Goal: Information Seeking & Learning: Learn about a topic

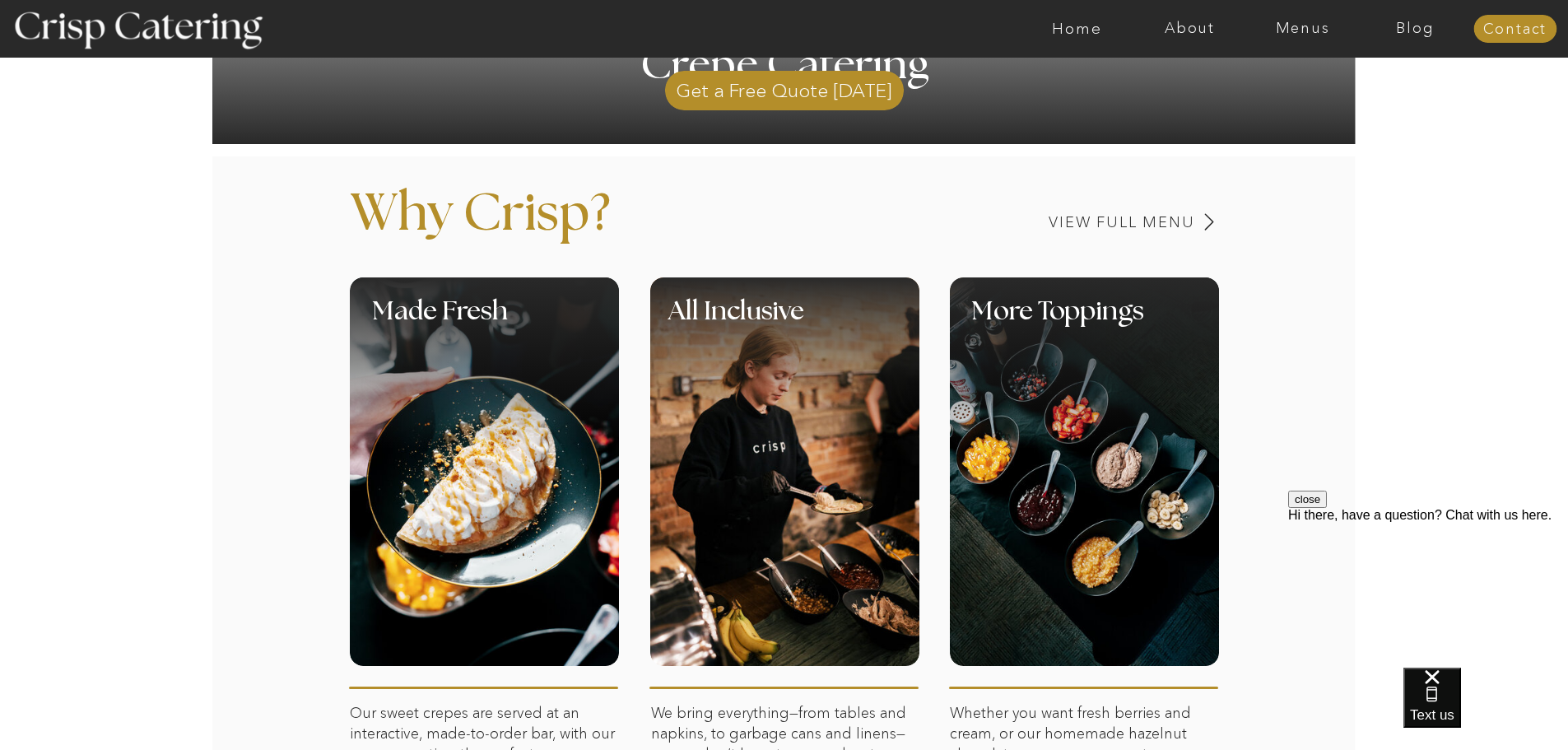
scroll to position [576, 0]
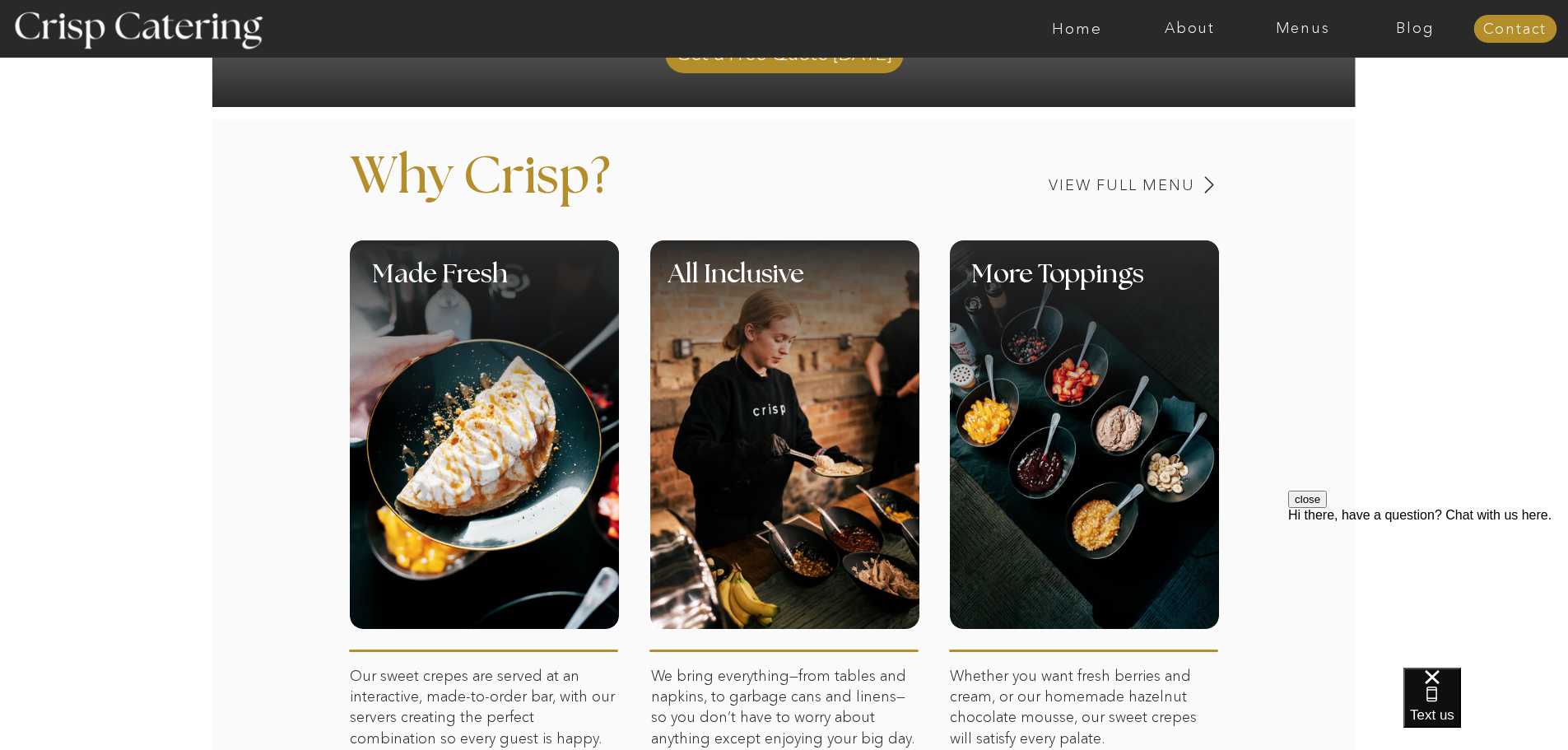
click at [804, 454] on div at bounding box center [784, 434] width 270 height 388
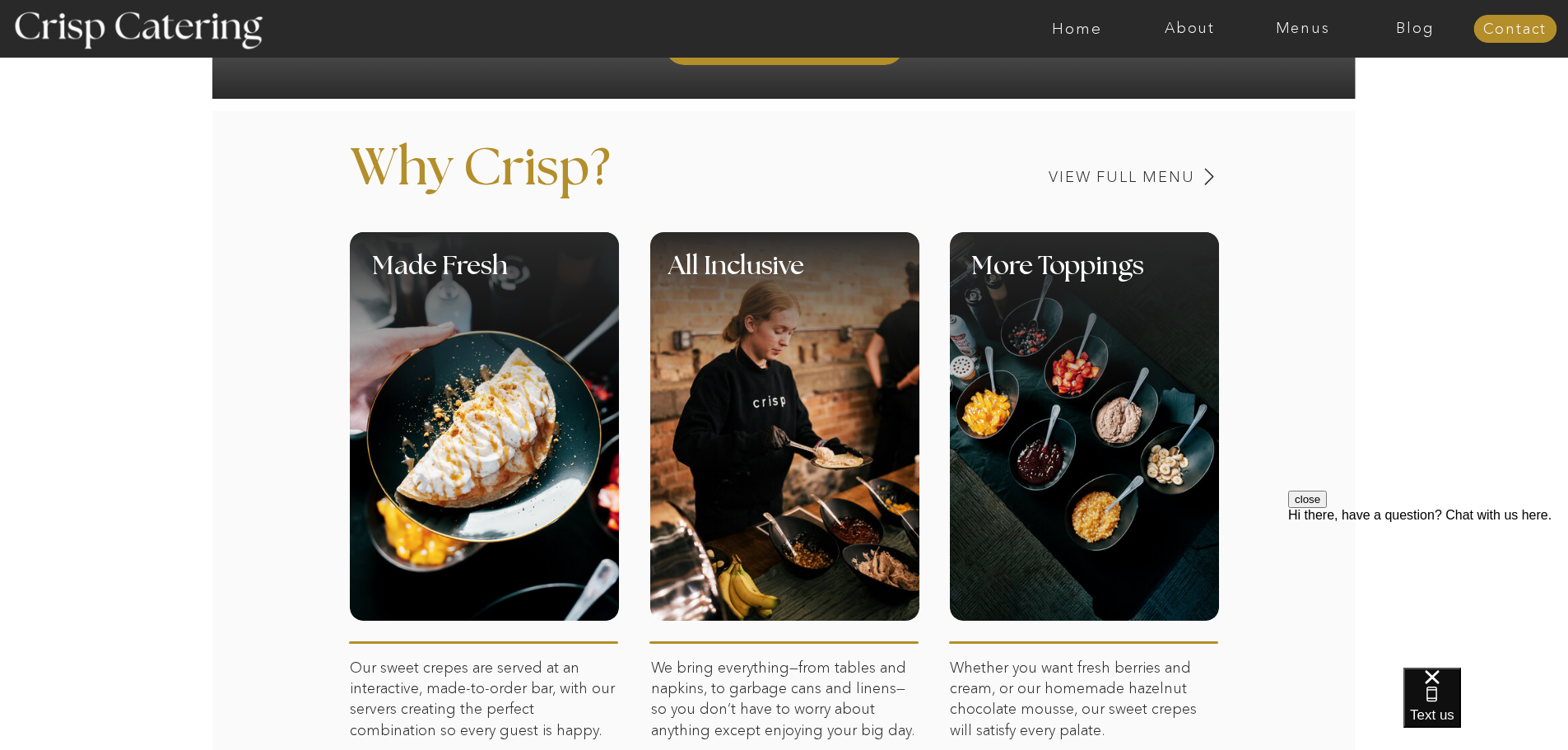
scroll to position [0, 0]
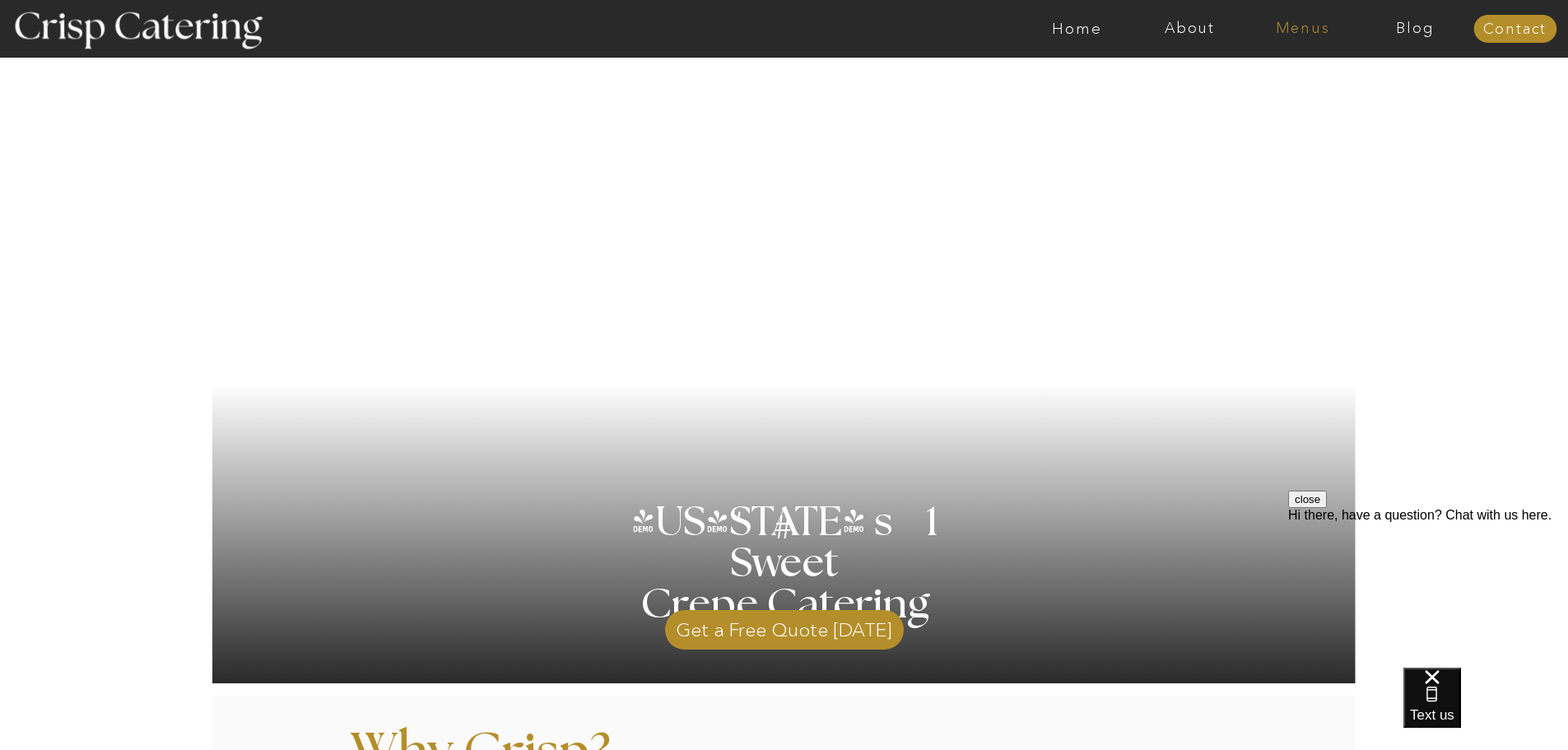
click at [1314, 24] on nav "Menus" at bounding box center [1302, 28] width 113 height 16
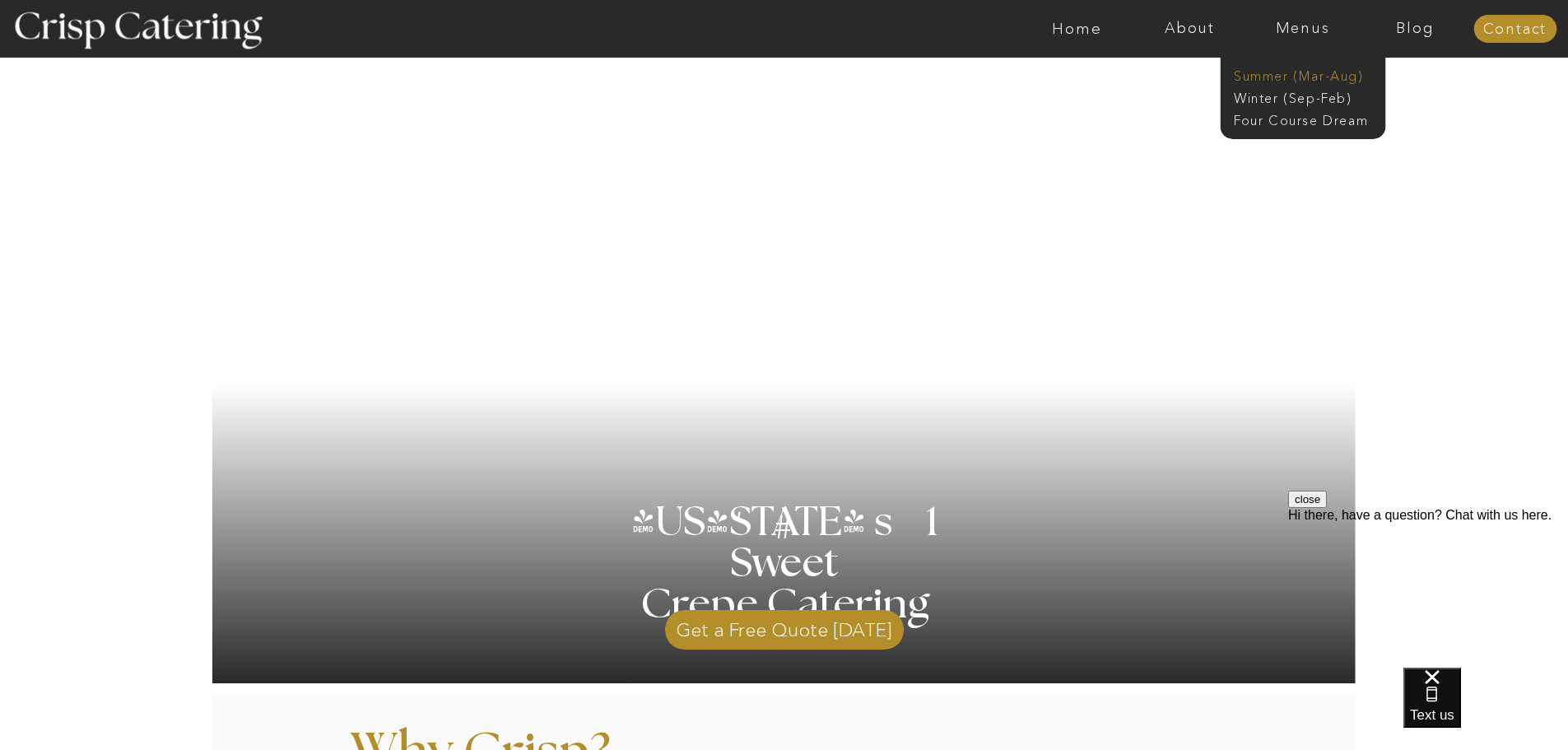
click at [1269, 77] on nav "Summer (Mar-Aug)" at bounding box center [1307, 74] width 147 height 15
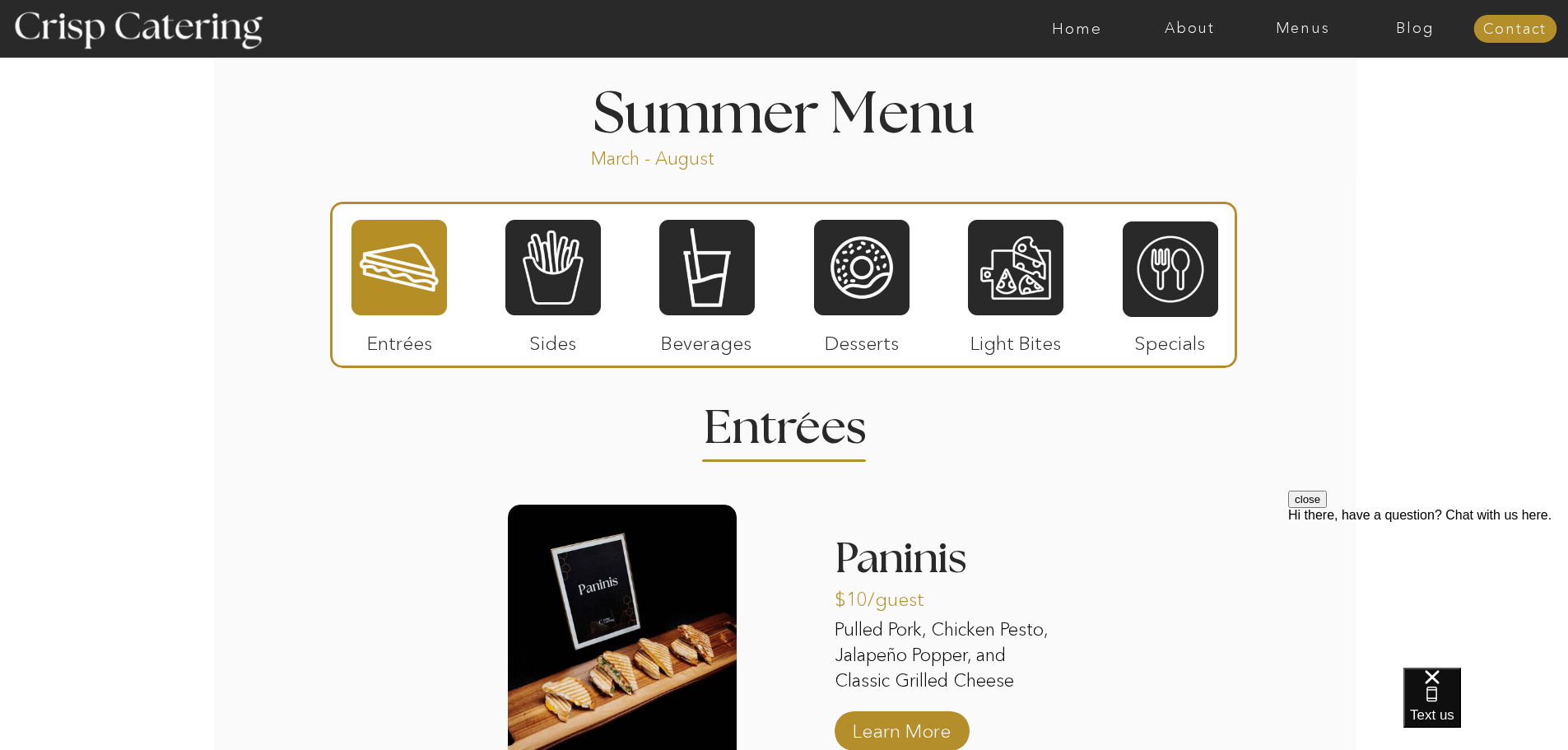
scroll to position [1351, 0]
click at [404, 271] on div at bounding box center [399, 268] width 96 height 99
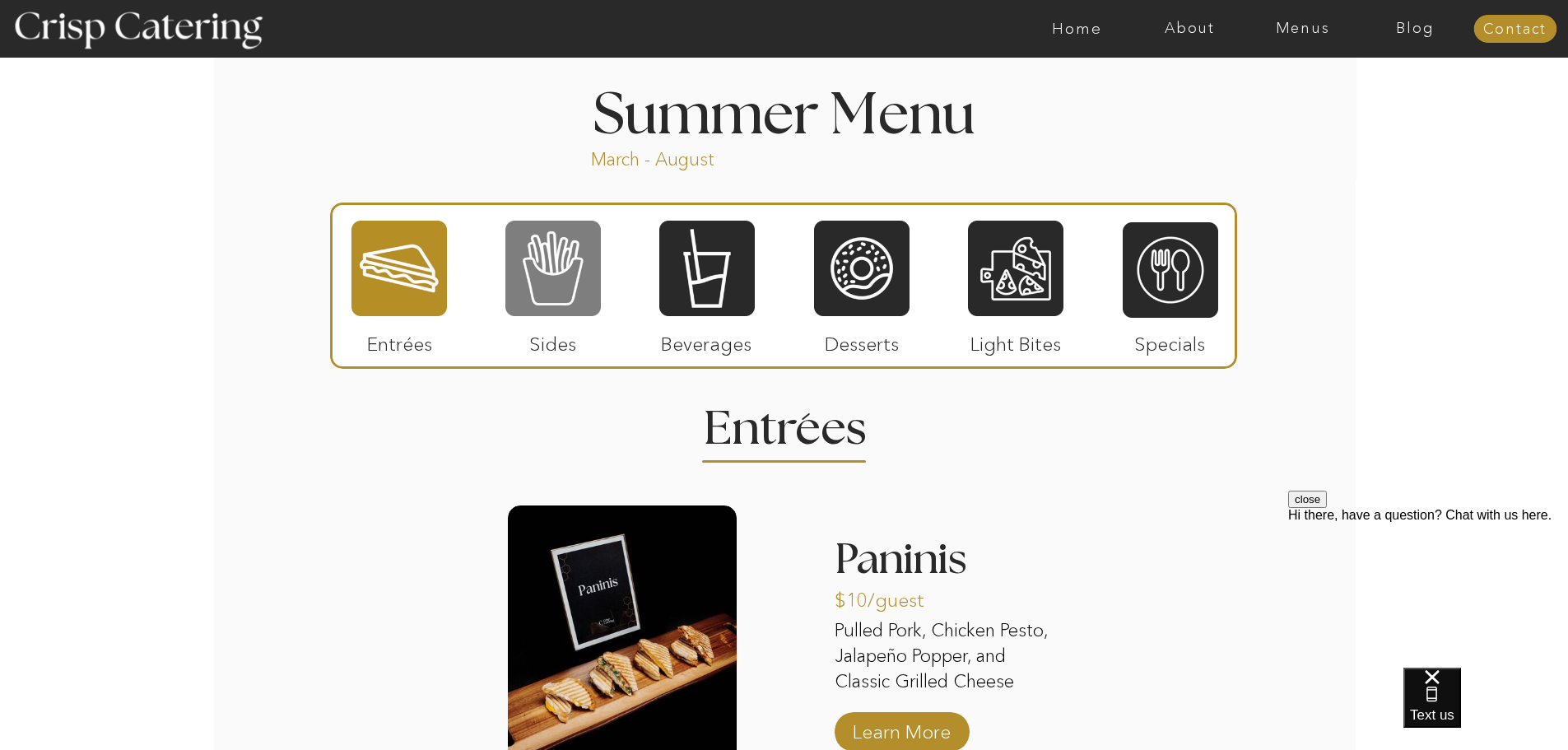
click at [586, 270] on div at bounding box center [553, 268] width 96 height 99
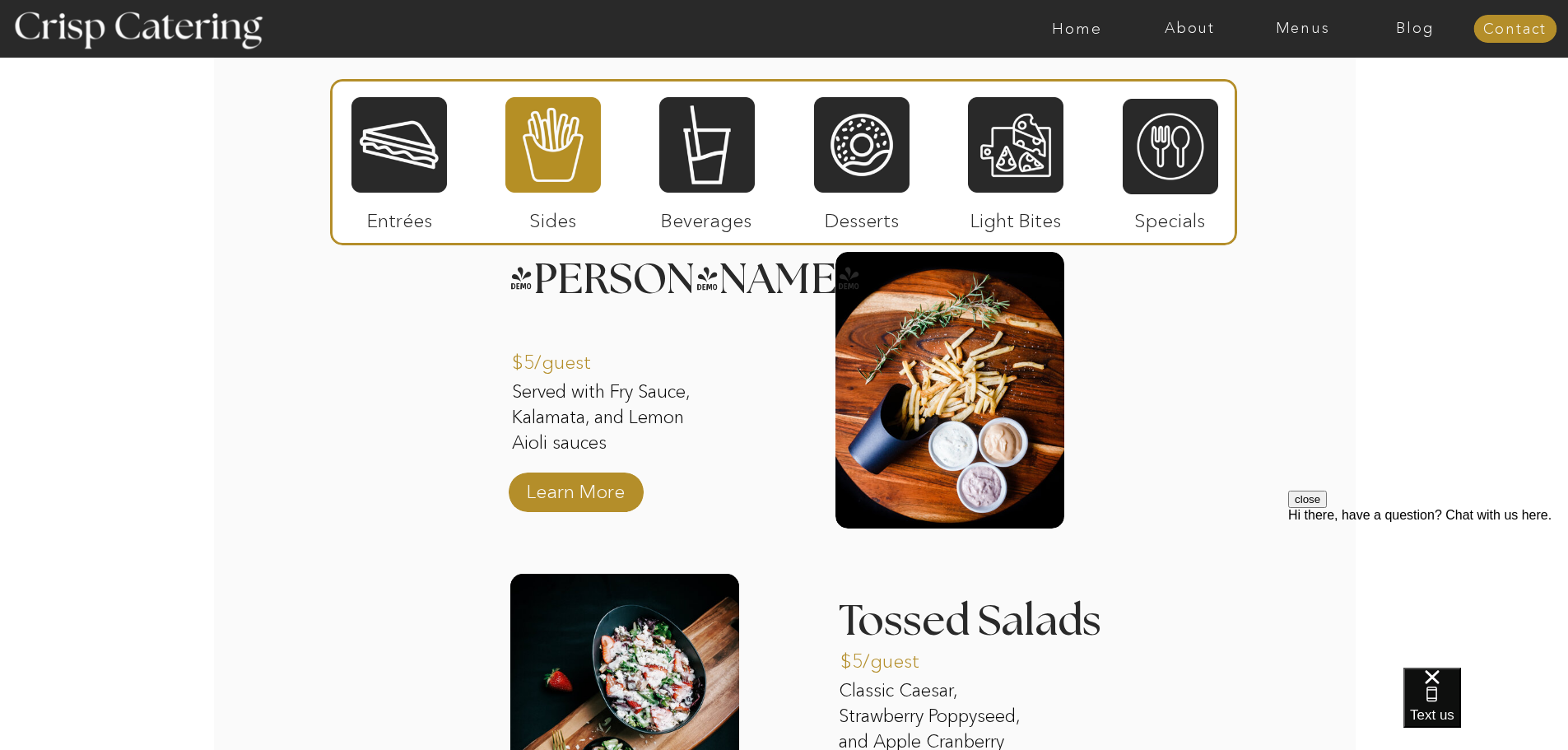
scroll to position [1598, 0]
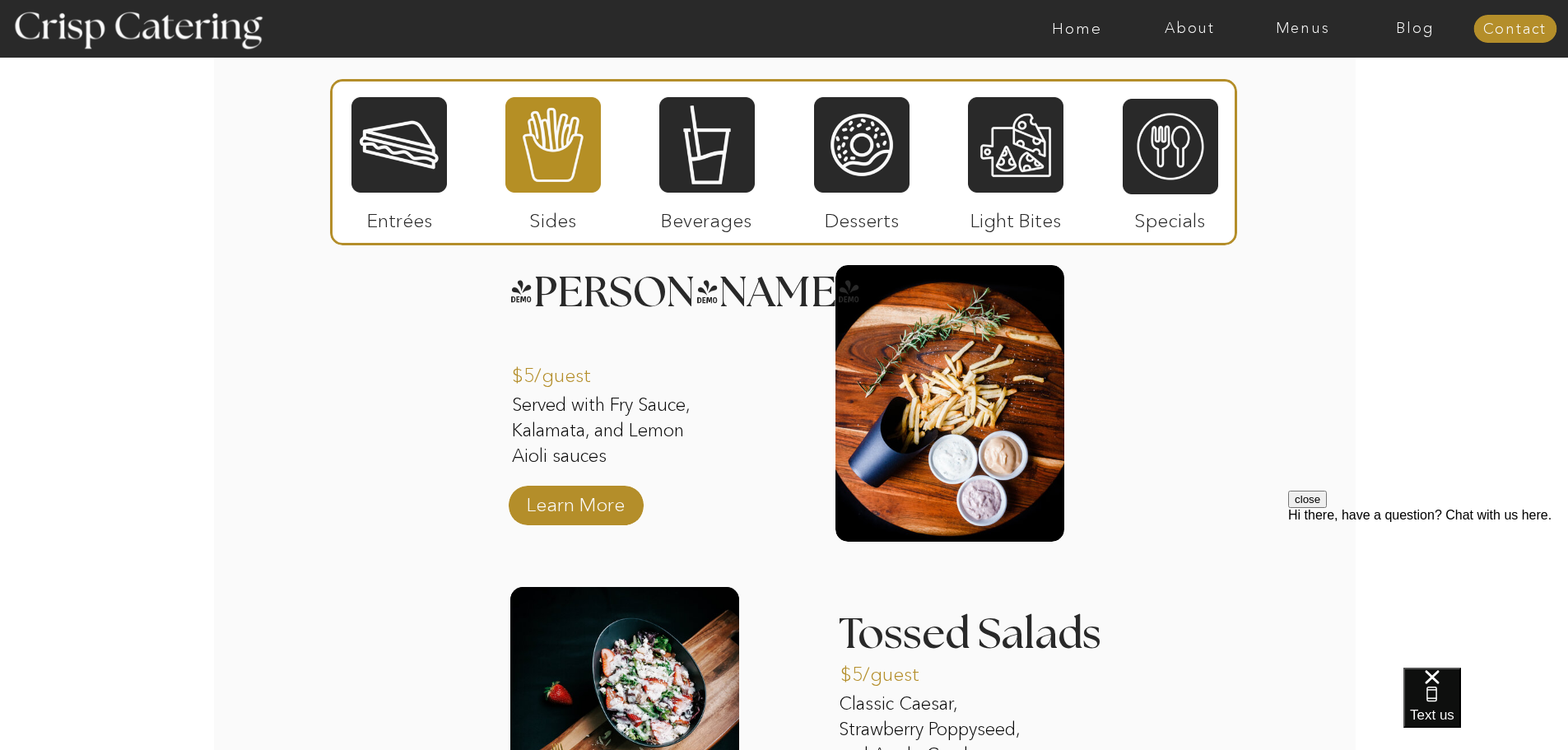
click at [997, 156] on div at bounding box center [1015, 145] width 96 height 99
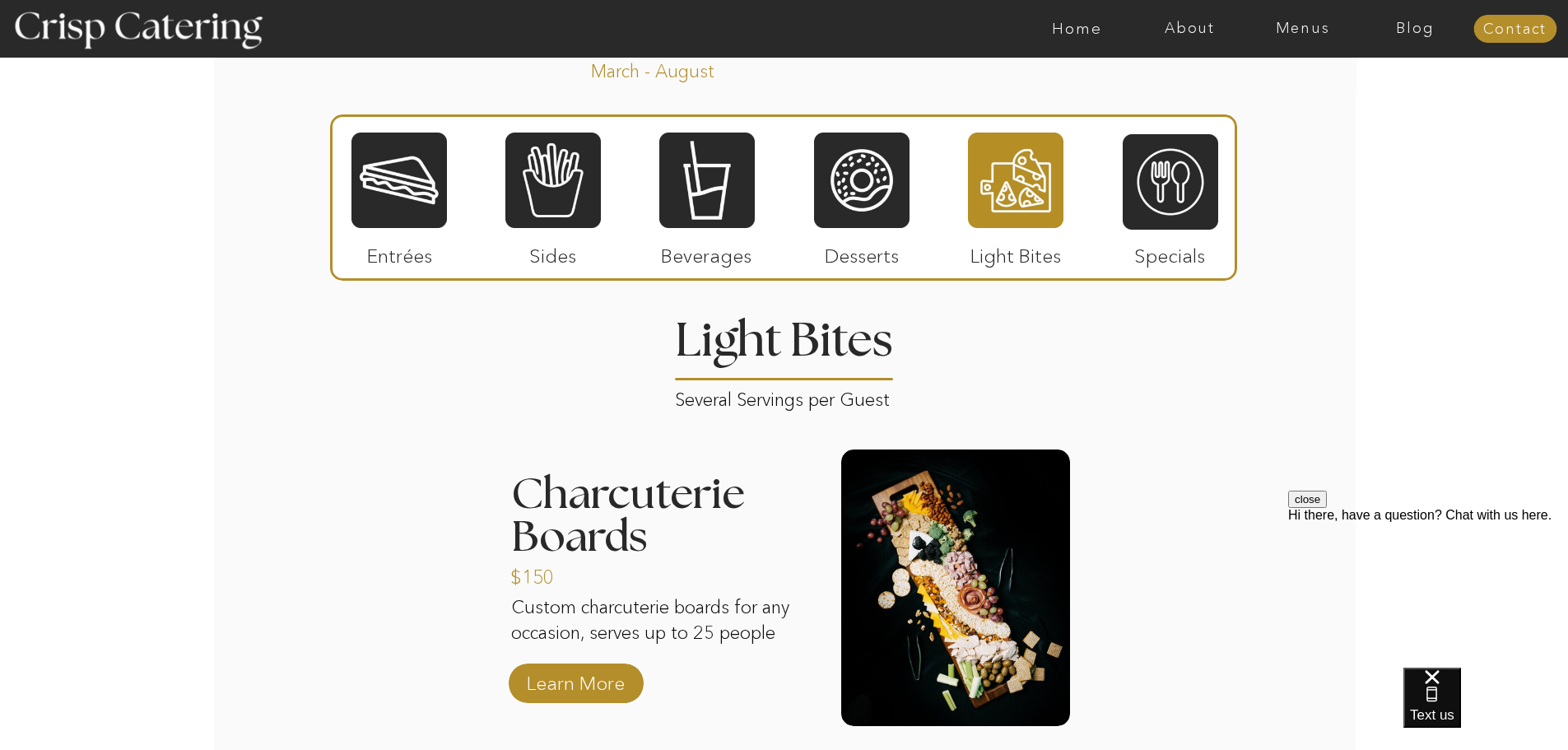
scroll to position [1434, 0]
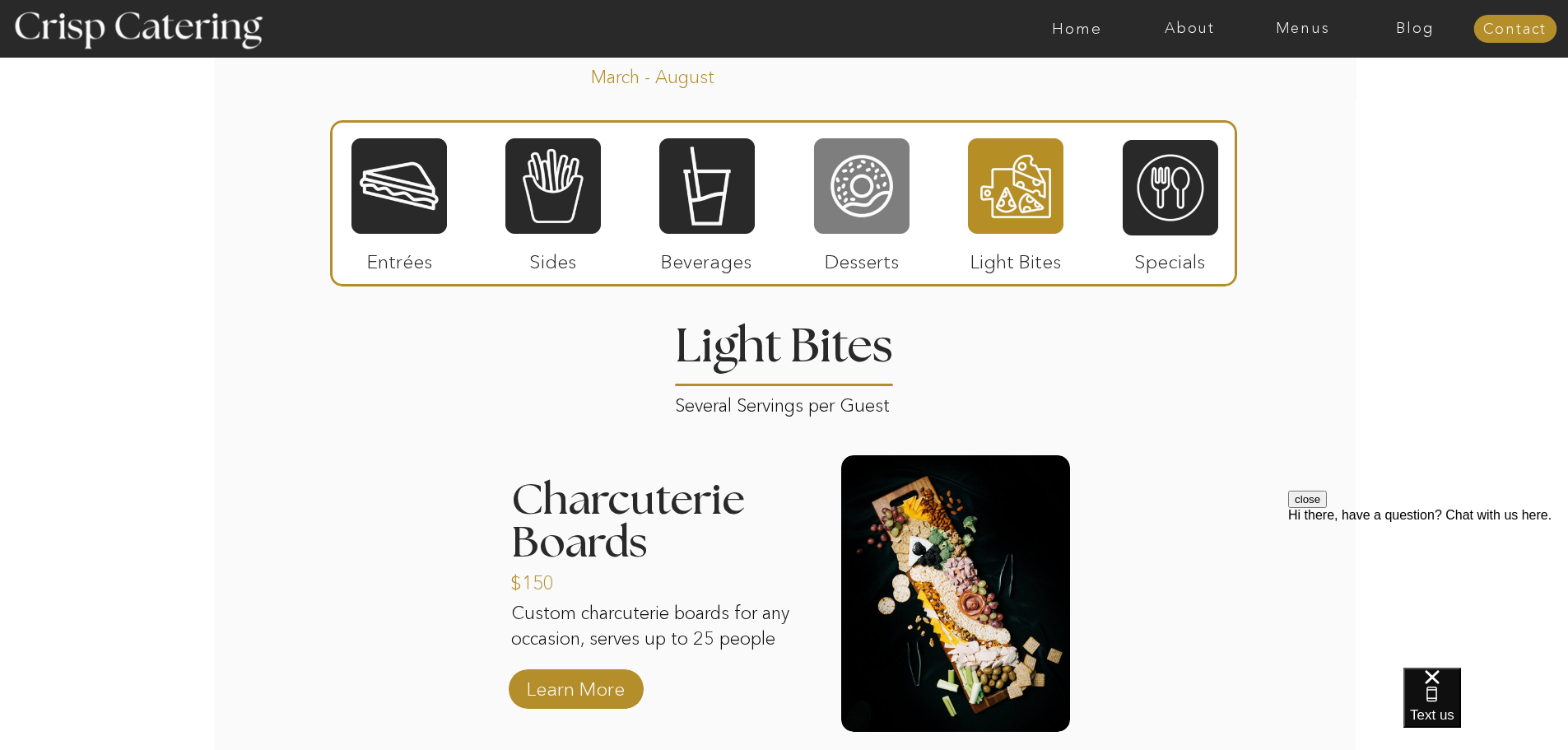
click at [854, 195] on div at bounding box center [861, 186] width 96 height 99
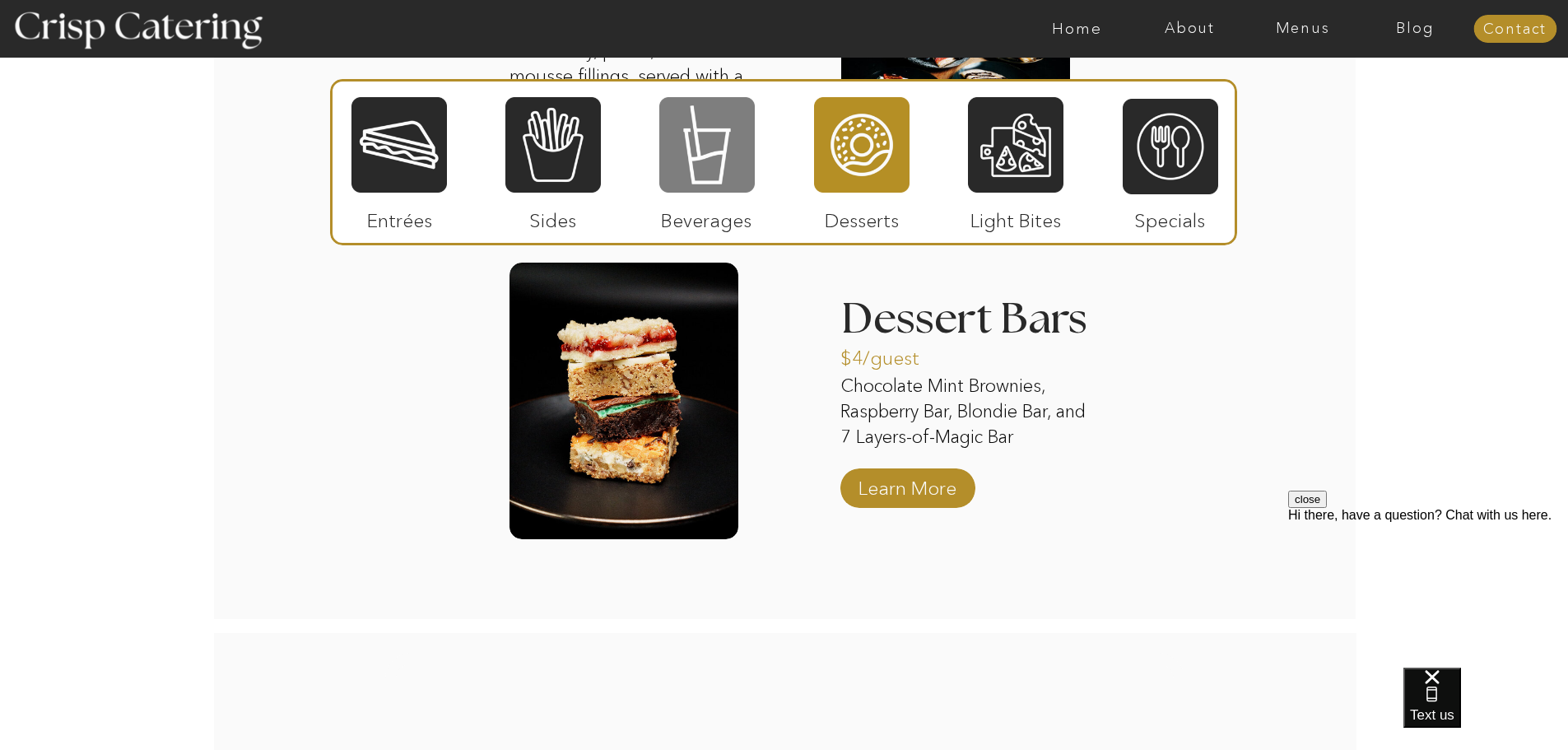
scroll to position [2257, 0]
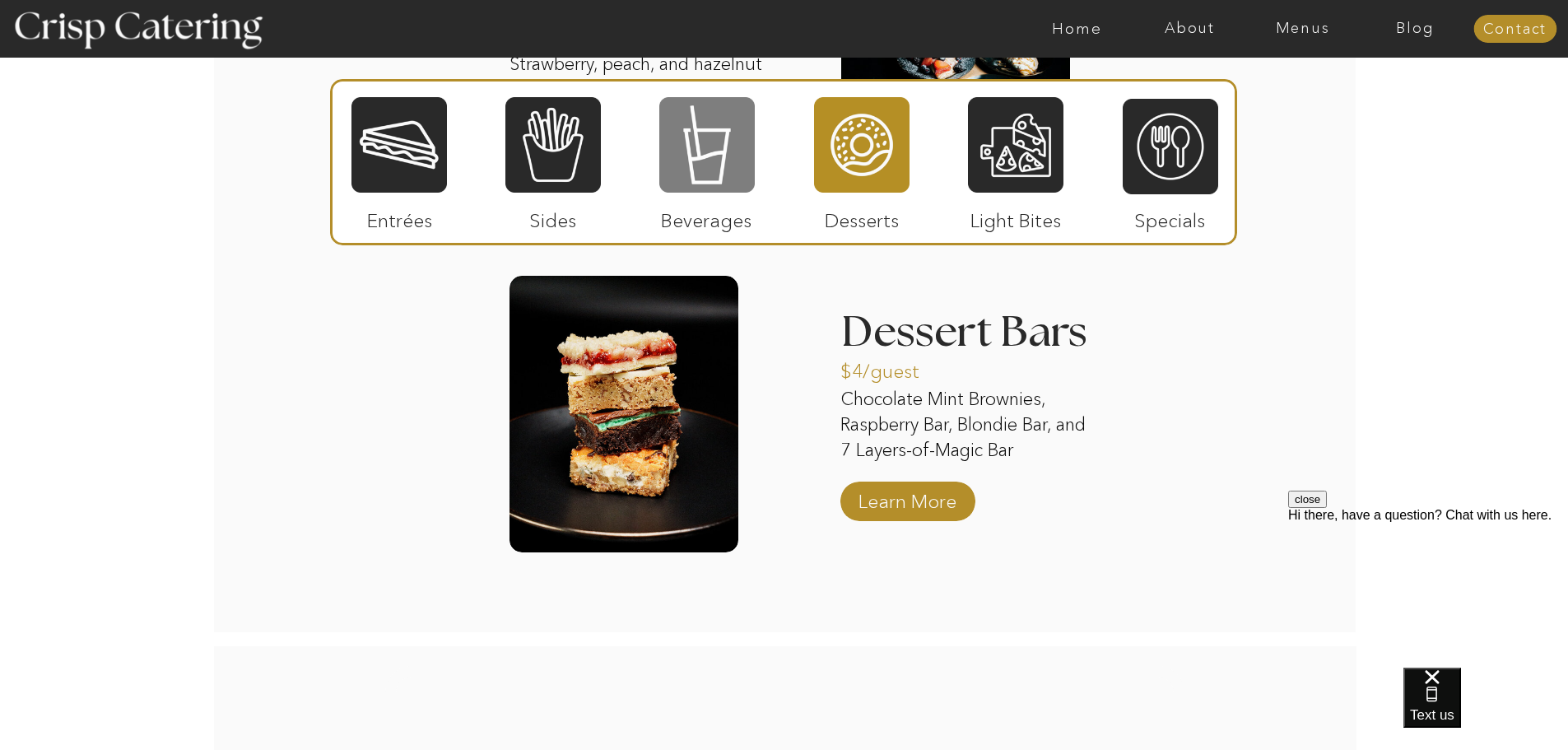
click at [696, 136] on div at bounding box center [707, 145] width 96 height 99
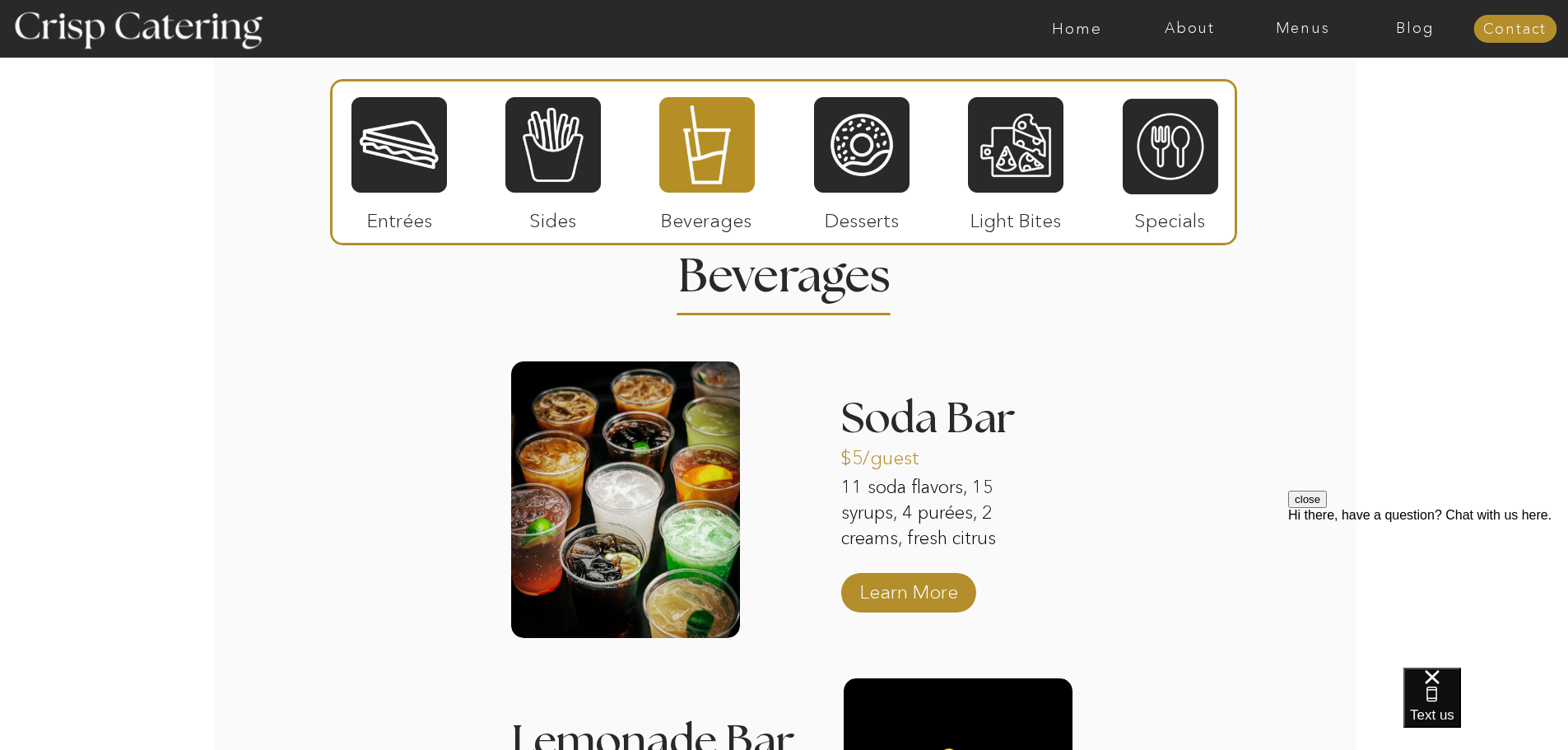
scroll to position [1516, 0]
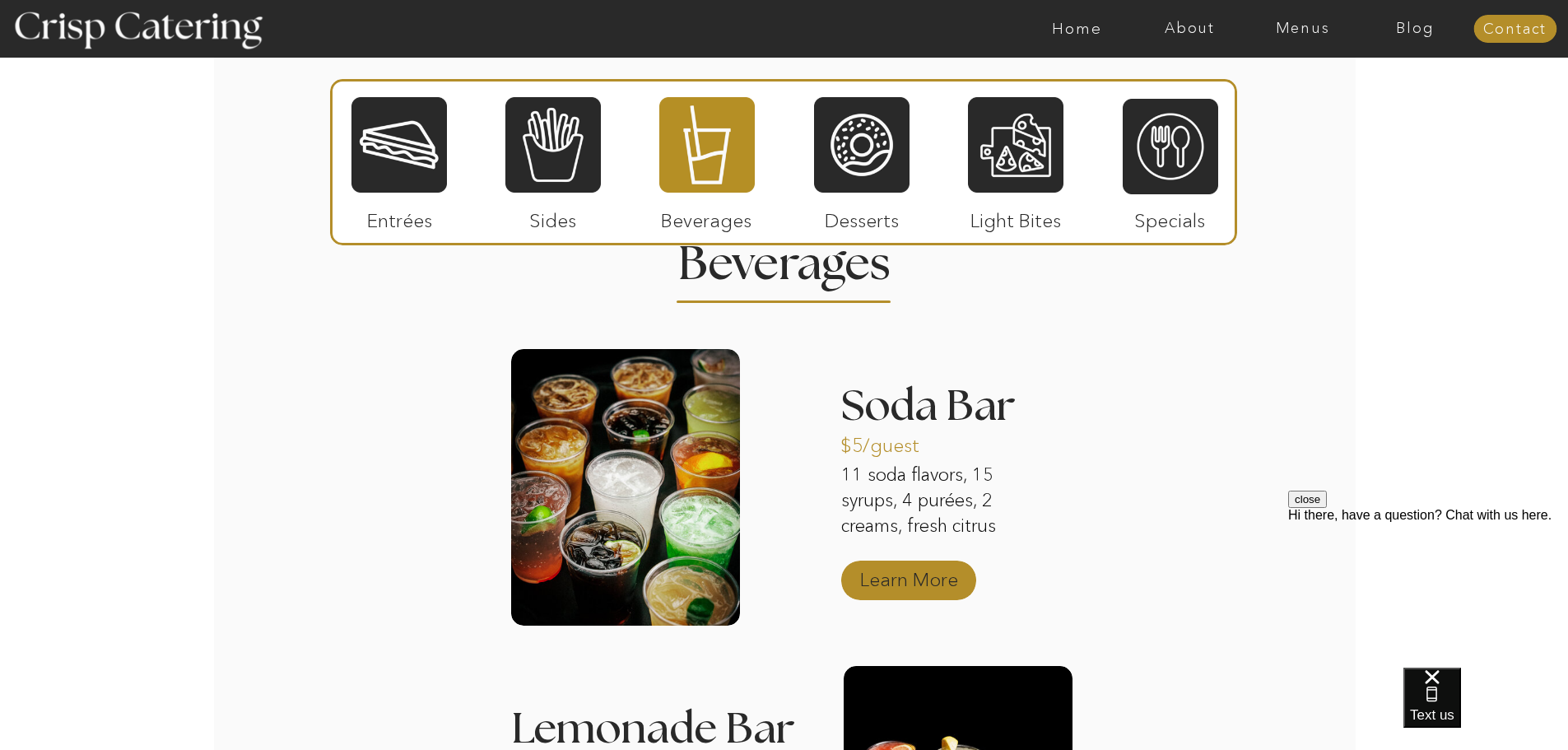
click at [927, 587] on p "Learn More" at bounding box center [908, 574] width 109 height 47
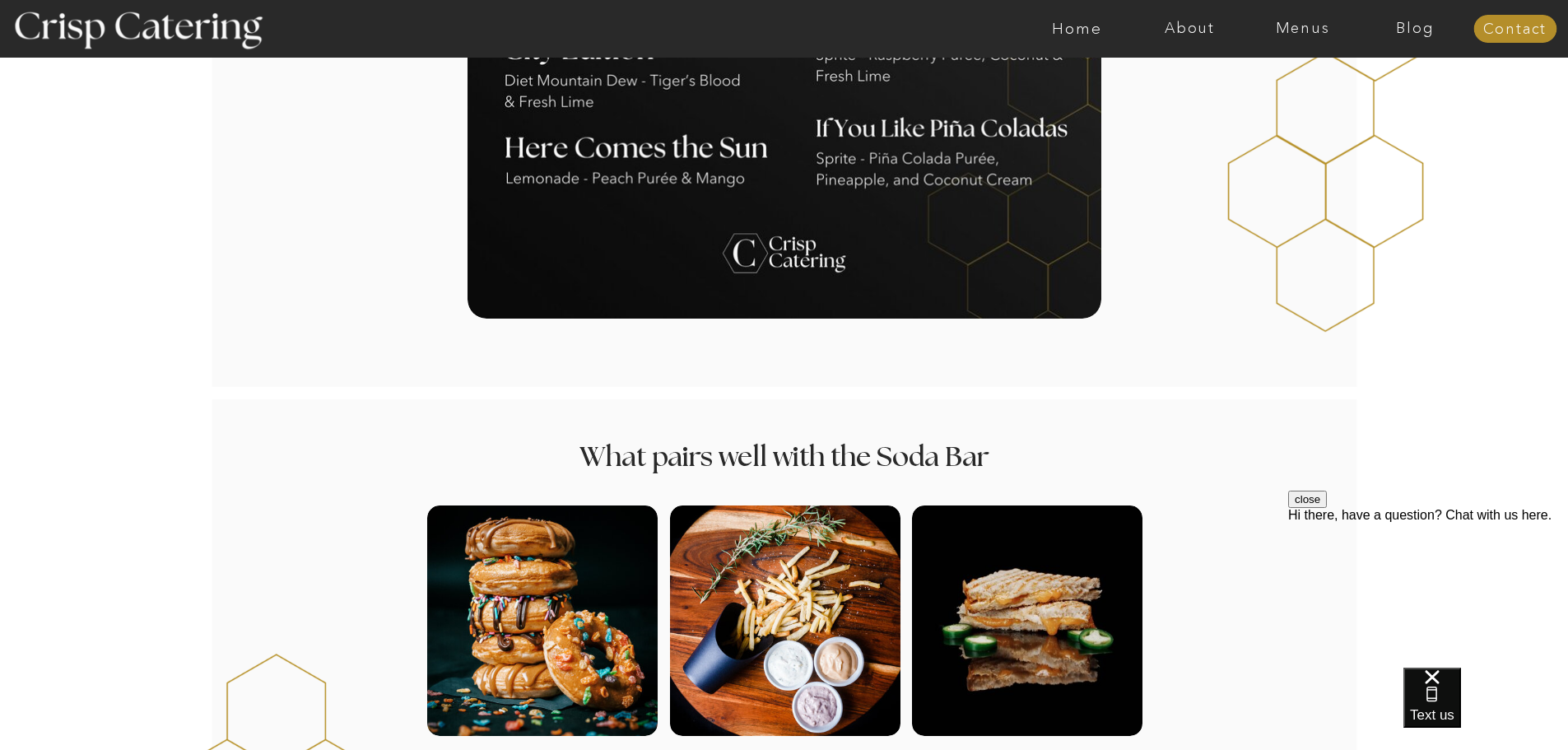
scroll to position [1646, 0]
